Goal: Check status: Check status

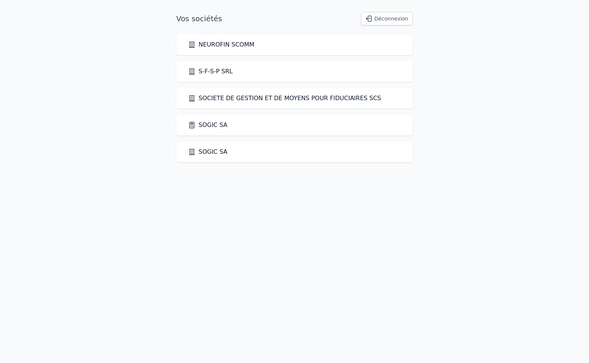
click at [207, 129] on link "SOGIC SA" at bounding box center [207, 125] width 39 height 9
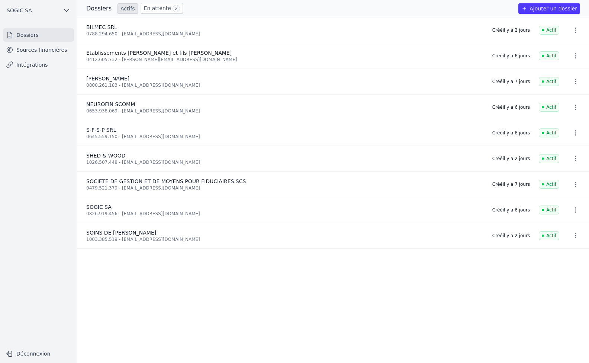
click at [21, 63] on link "Intégrations" at bounding box center [38, 64] width 71 height 13
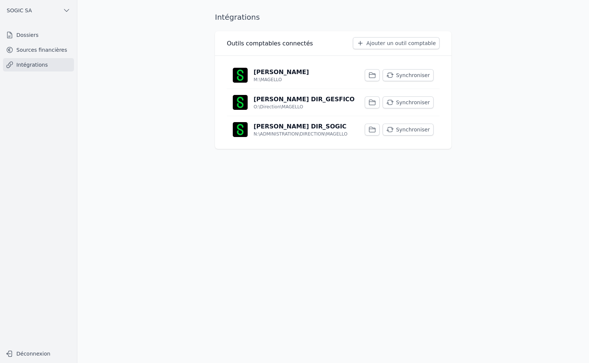
click at [411, 129] on button "Synchroniser" at bounding box center [408, 129] width 51 height 12
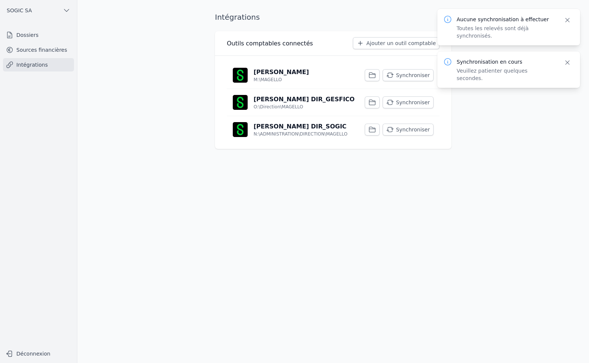
click at [413, 101] on button "Synchroniser" at bounding box center [408, 102] width 51 height 12
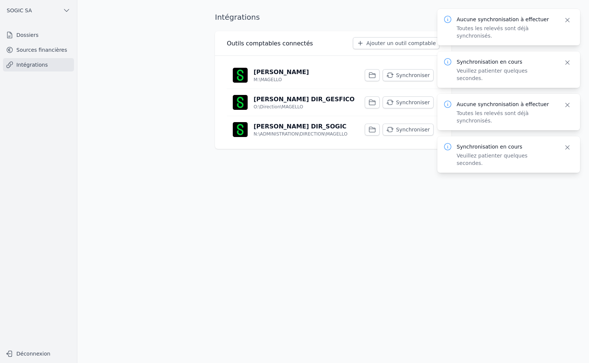
click at [414, 74] on button "Synchroniser" at bounding box center [408, 75] width 51 height 12
click at [29, 52] on link "Sources financières" at bounding box center [38, 49] width 71 height 13
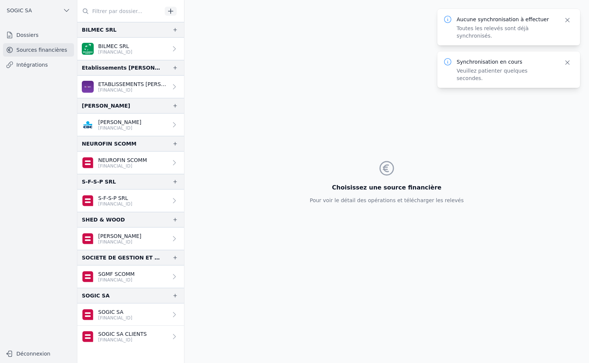
click at [120, 232] on p "[PERSON_NAME]" at bounding box center [119, 235] width 43 height 7
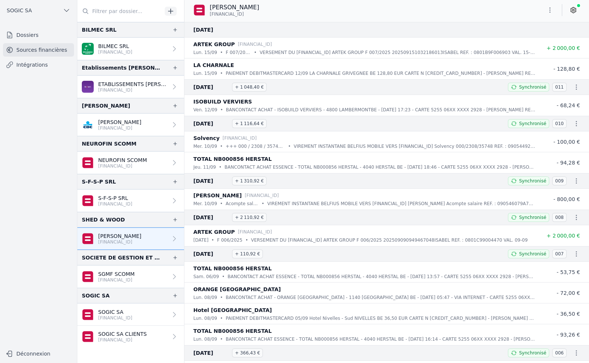
click at [110, 202] on p "[FINANCIAL_ID]" at bounding box center [115, 204] width 34 height 6
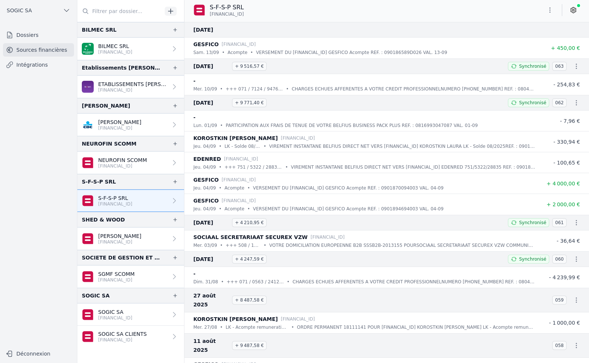
click at [111, 159] on p "NEUROFIN SCOMM" at bounding box center [122, 159] width 49 height 7
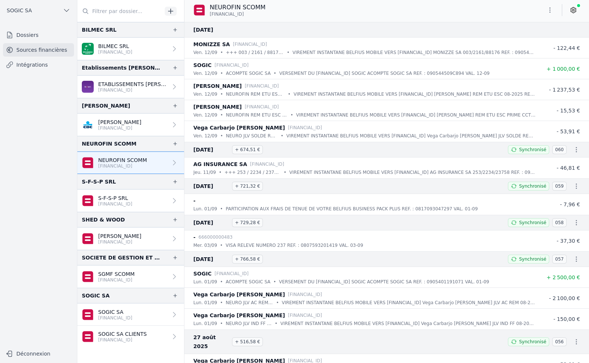
click at [108, 47] on p "BILMEC SRL" at bounding box center [115, 45] width 34 height 7
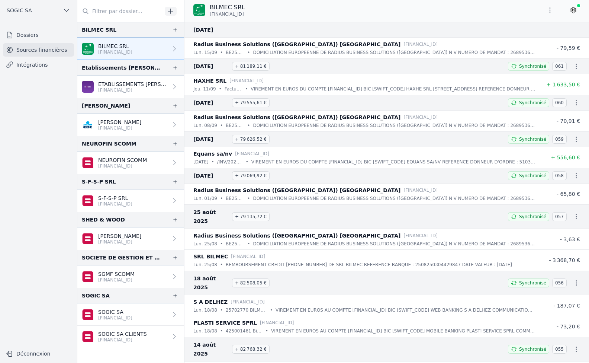
click at [115, 315] on p "[FINANCIAL_ID]" at bounding box center [115, 318] width 34 height 6
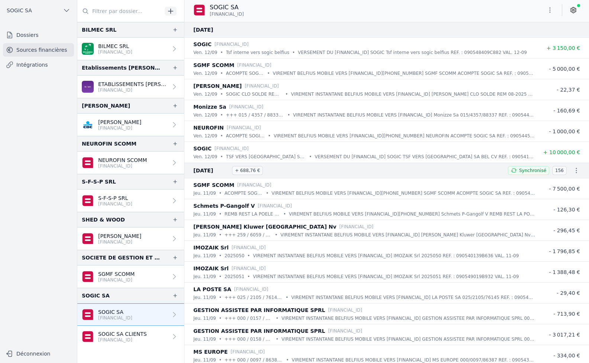
click at [128, 333] on p "SOGIC SA CLIENTS" at bounding box center [122, 333] width 49 height 7
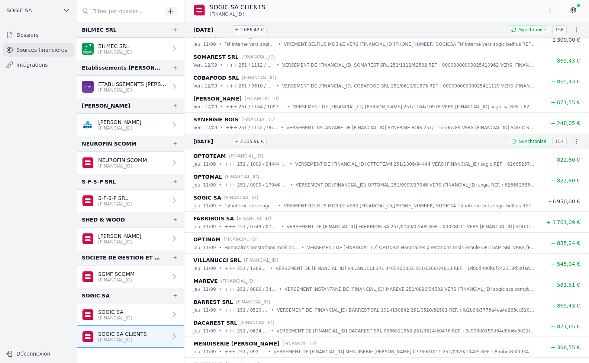
scroll to position [335, 0]
